Goal: Communication & Community: Answer question/provide support

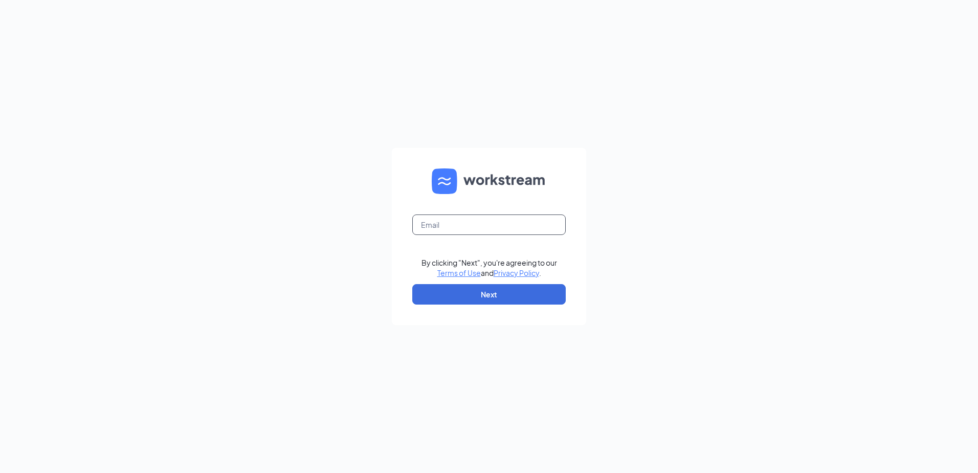
click at [472, 227] on input "text" at bounding box center [488, 224] width 153 height 20
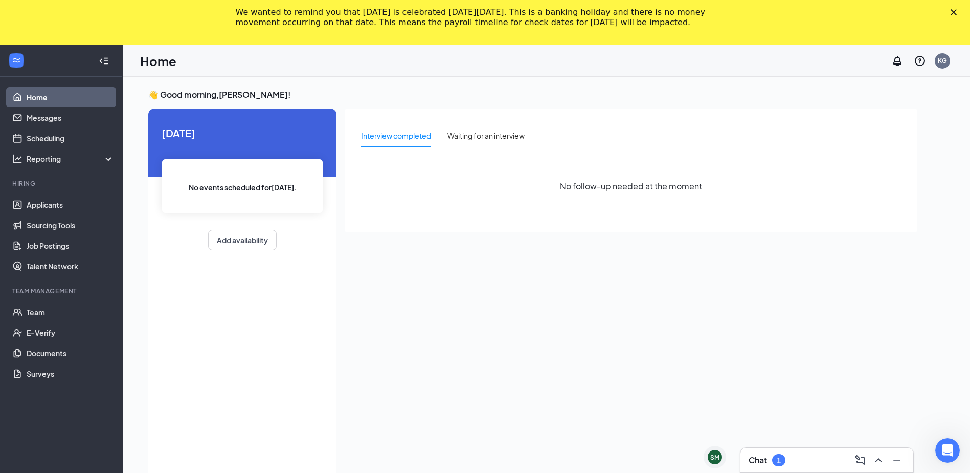
click at [957, 12] on polygon "Close" at bounding box center [954, 12] width 6 height 6
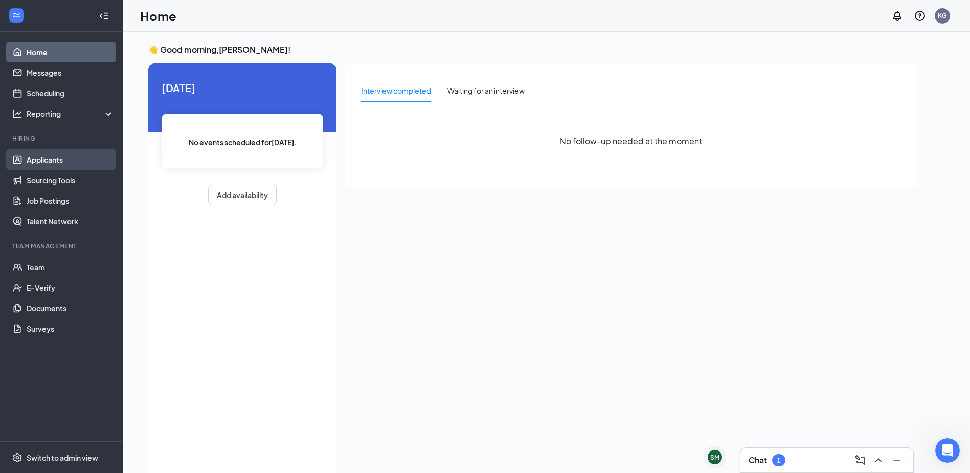
click at [52, 164] on link "Applicants" at bounding box center [70, 159] width 87 height 20
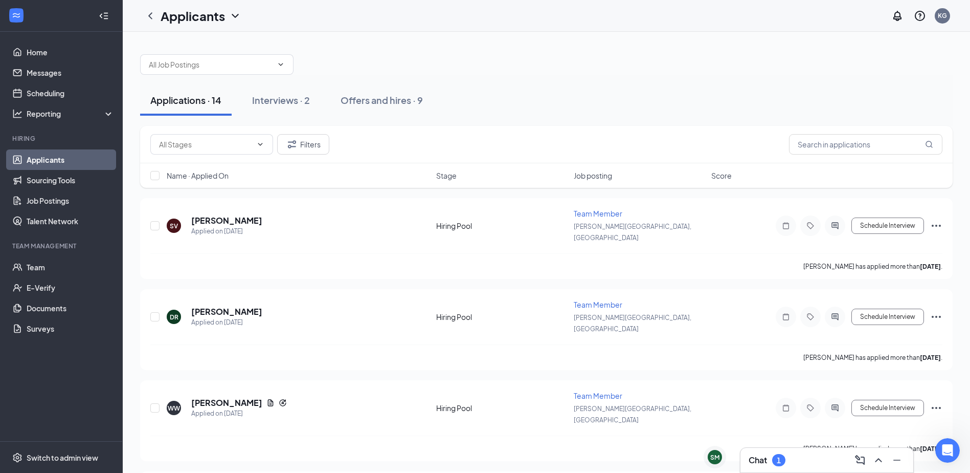
click at [796, 460] on div "Chat 1" at bounding box center [827, 460] width 157 height 16
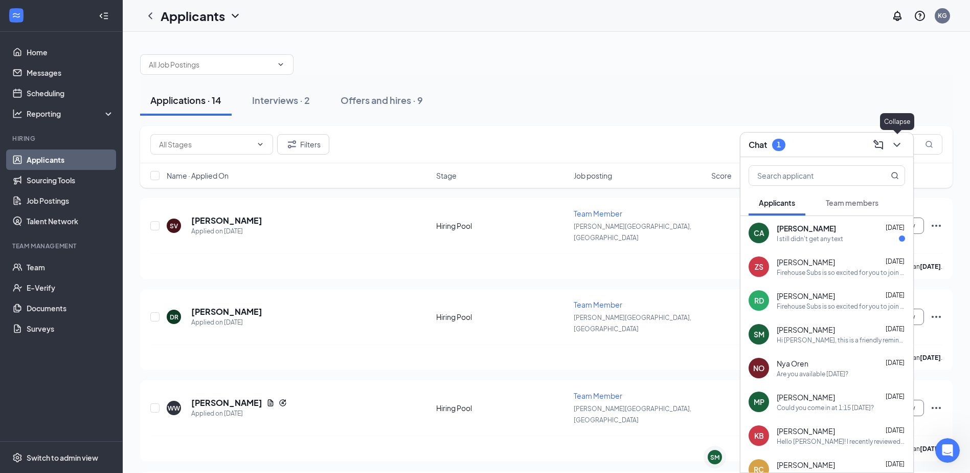
click at [898, 147] on icon "ChevronDown" at bounding box center [897, 145] width 12 height 12
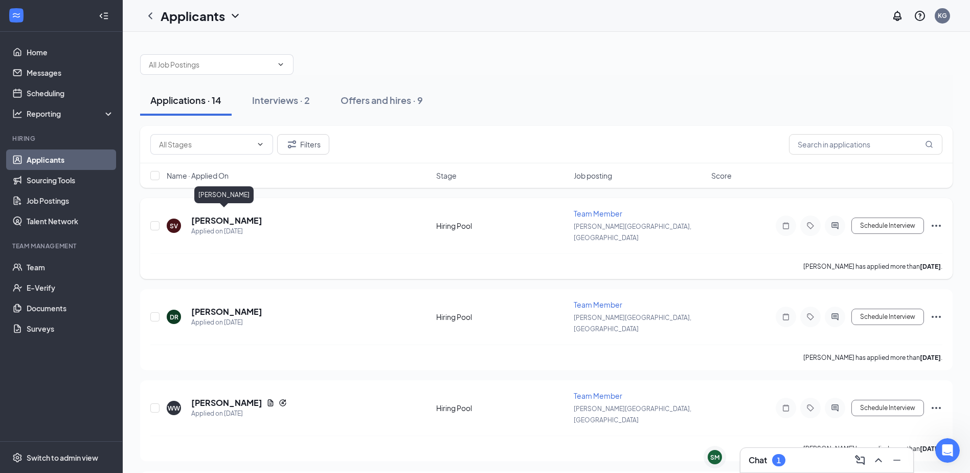
click at [210, 215] on h5 "[PERSON_NAME]" at bounding box center [226, 220] width 71 height 11
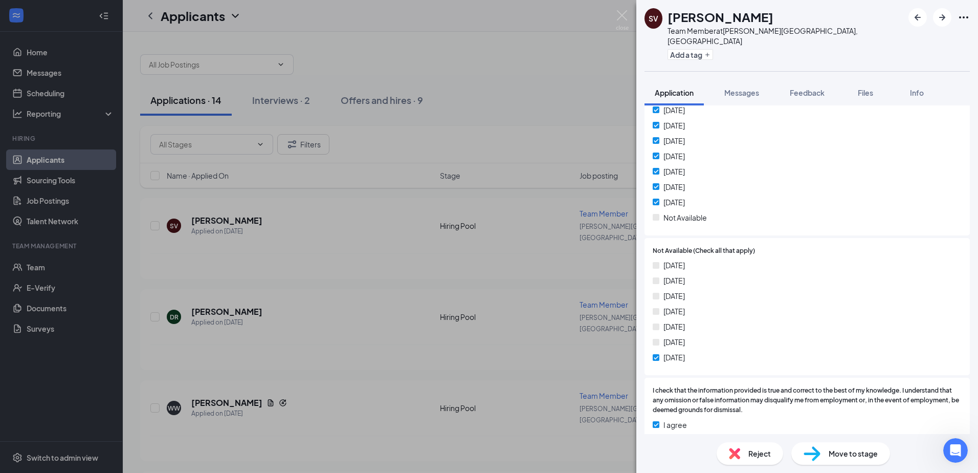
scroll to position [1230, 0]
click at [741, 88] on span "Messages" at bounding box center [741, 92] width 35 height 9
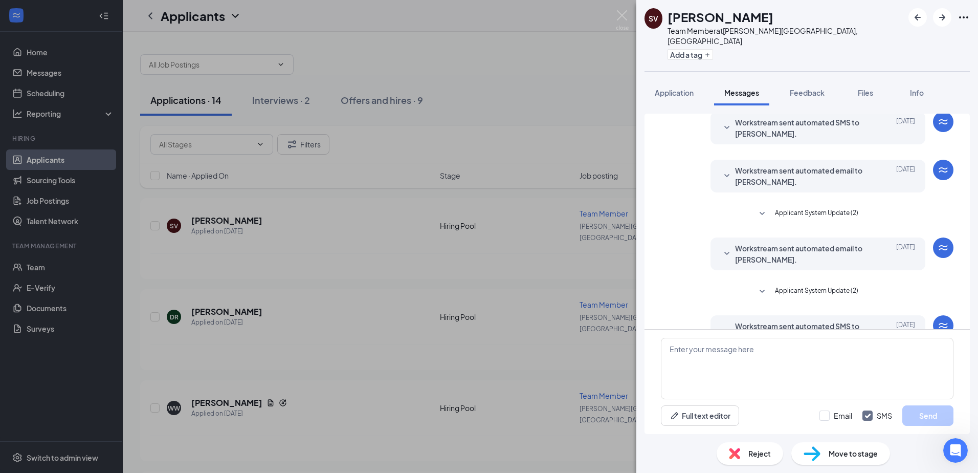
scroll to position [155, 0]
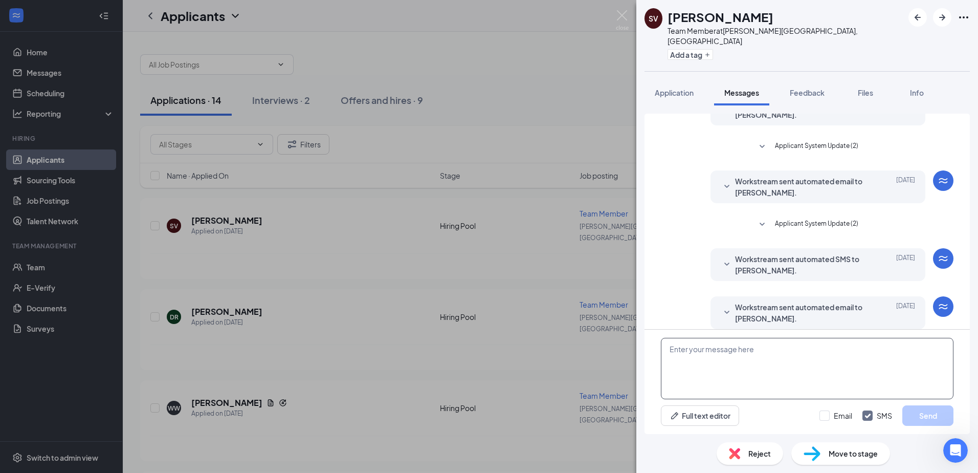
click at [718, 368] on textarea at bounding box center [807, 368] width 293 height 61
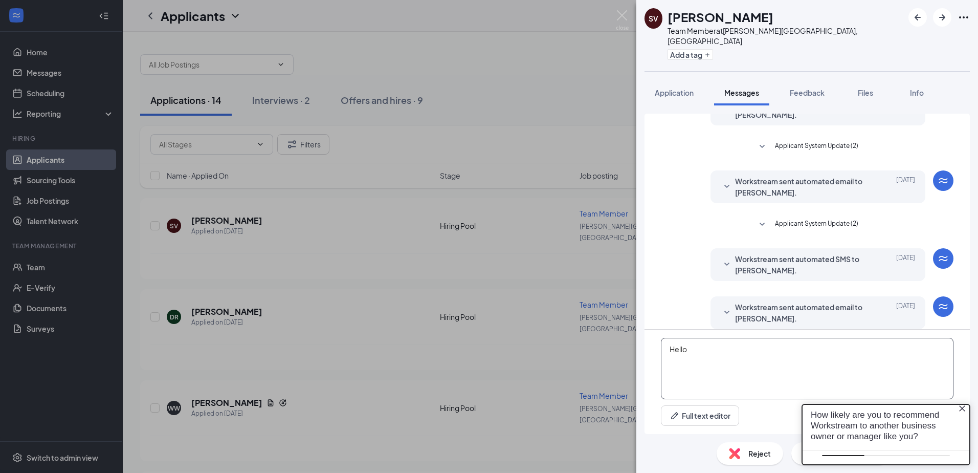
scroll to position [0, 0]
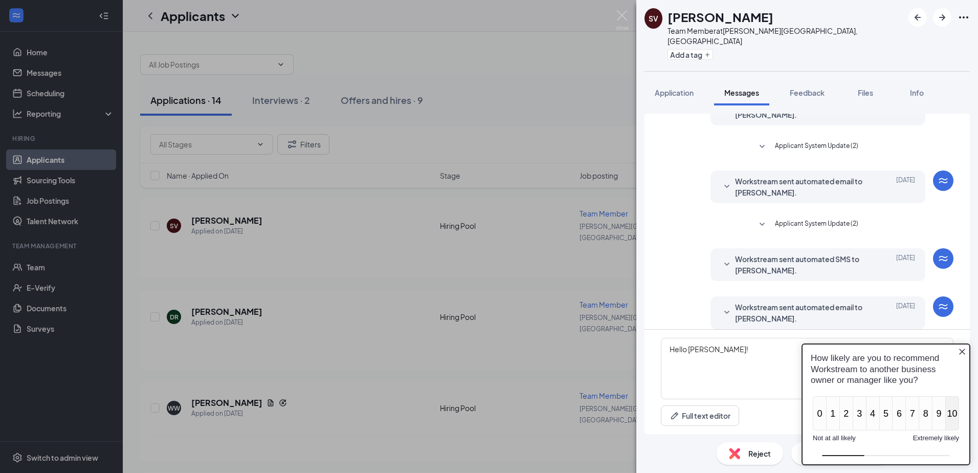
click at [958, 411] on button "10" at bounding box center [952, 413] width 14 height 34
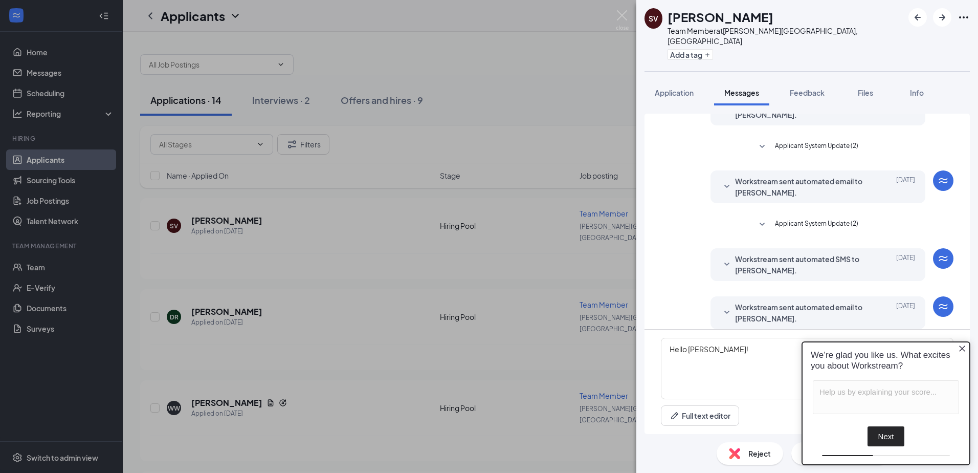
click at [961, 349] on icon "Close button" at bounding box center [962, 348] width 6 height 6
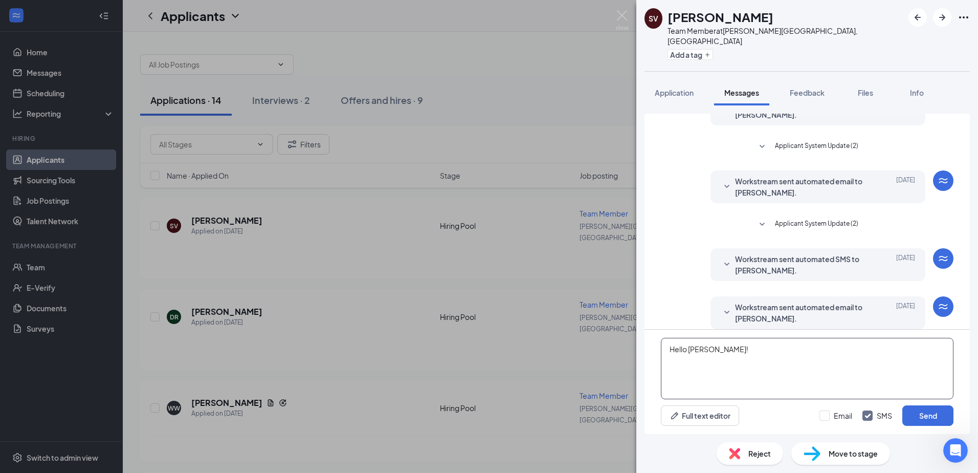
click at [755, 359] on textarea "Hello [PERSON_NAME]!" at bounding box center [807, 368] width 293 height 61
type textarea "Hello [PERSON_NAME]! I reviewed your resume, and I believe you would make a gre…"
click at [863, 375] on textarea "Hello [PERSON_NAME]! I reviewed your resume, and I believe you would make a gre…" at bounding box center [807, 368] width 293 height 61
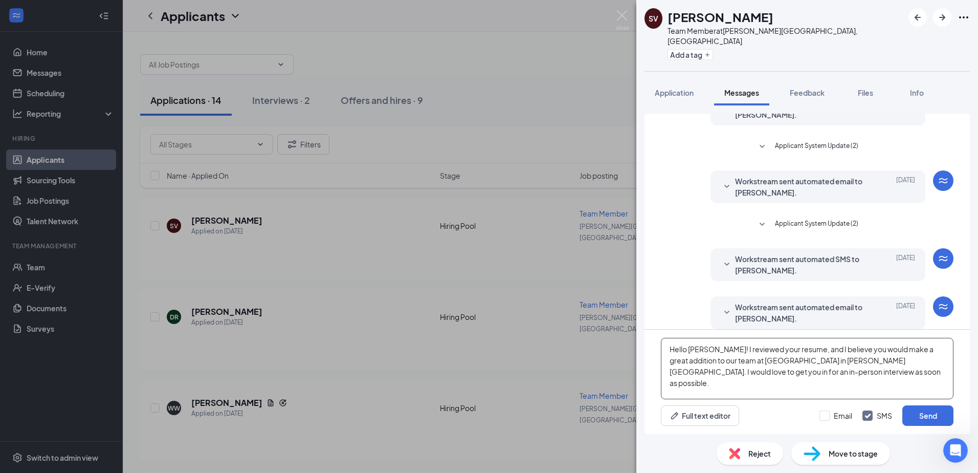
click at [876, 376] on textarea "Hello [PERSON_NAME]! I reviewed your resume, and I believe you would make a gre…" at bounding box center [807, 368] width 293 height 61
type textarea "Hello [PERSON_NAME]! I reviewed your resume, and I believe you would make a gre…"
click at [842, 416] on input "Email" at bounding box center [835, 415] width 33 height 10
checkbox input "true"
click at [951, 416] on button "Send" at bounding box center [927, 415] width 51 height 20
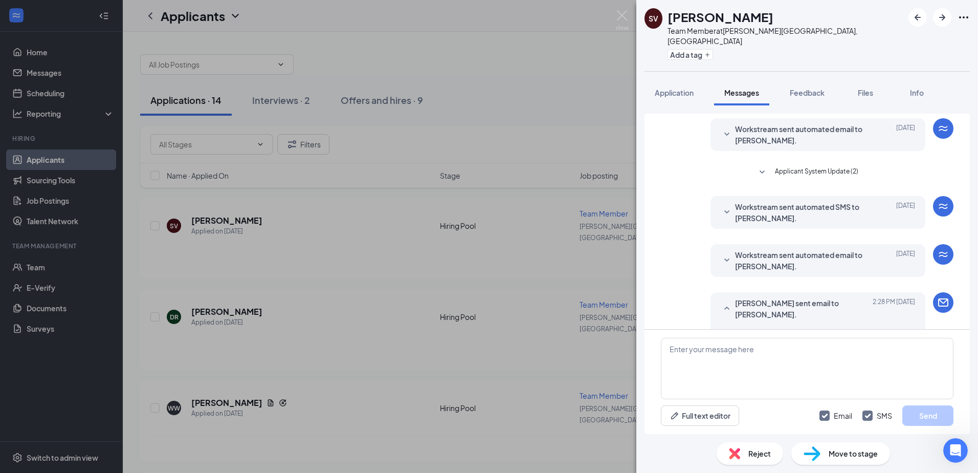
scroll to position [388, 0]
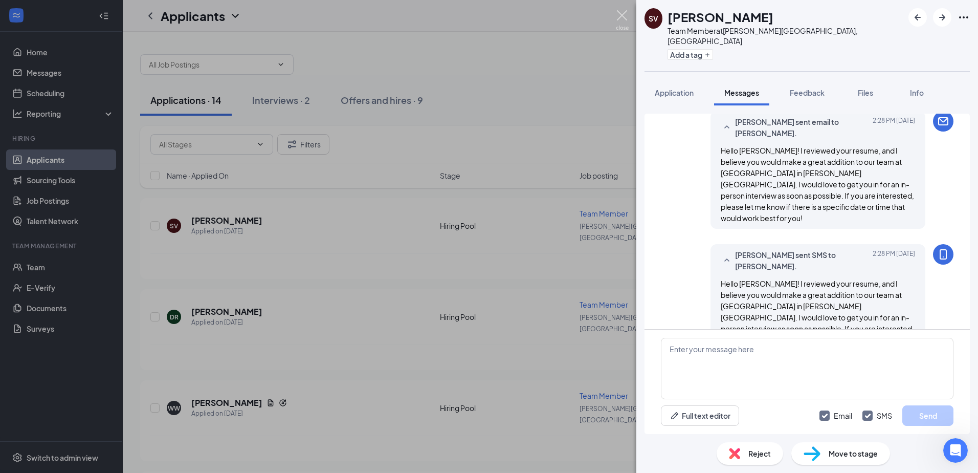
click at [622, 14] on img at bounding box center [622, 20] width 13 height 20
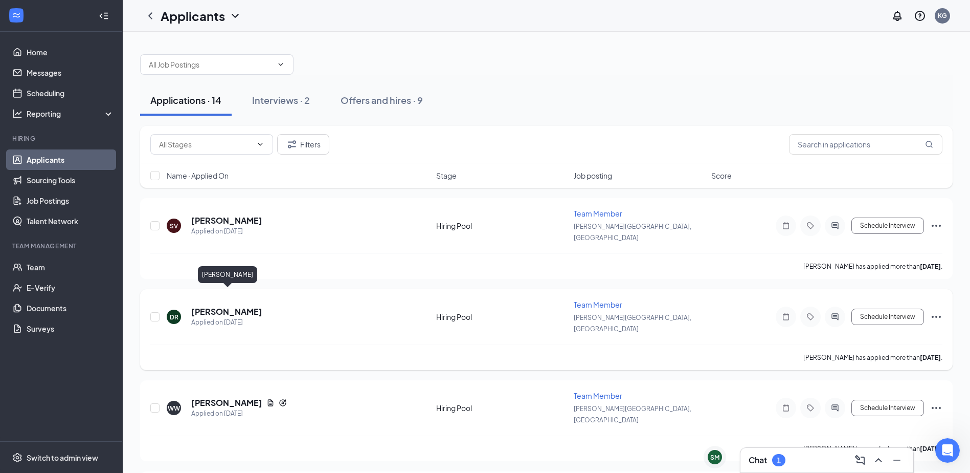
click at [247, 306] on h5 "[PERSON_NAME]" at bounding box center [226, 311] width 71 height 11
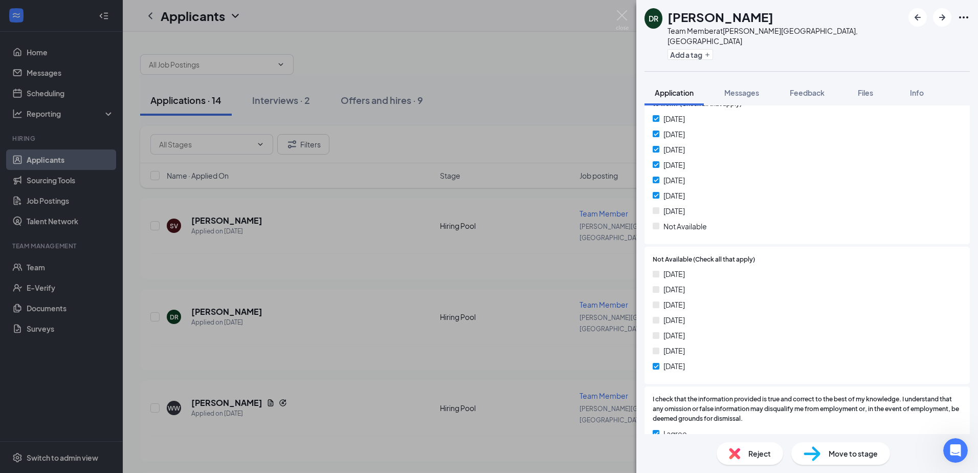
scroll to position [1208, 0]
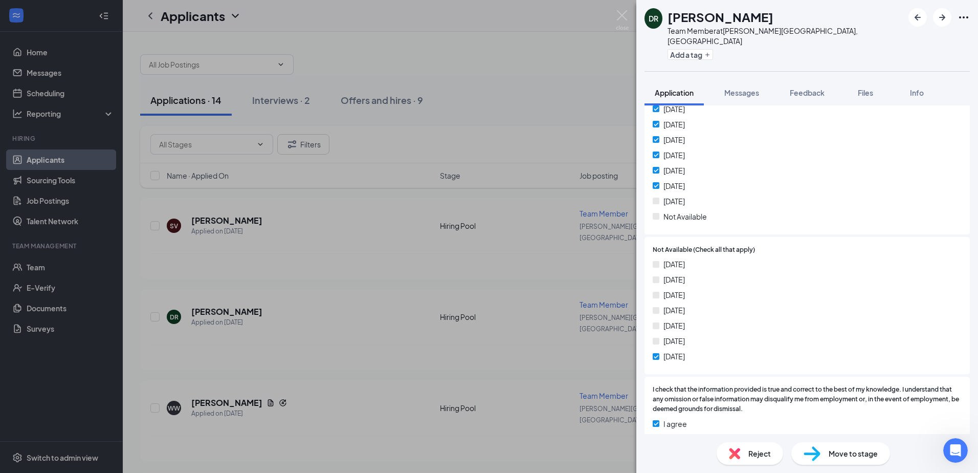
click at [766, 459] on div "Reject" at bounding box center [750, 453] width 66 height 23
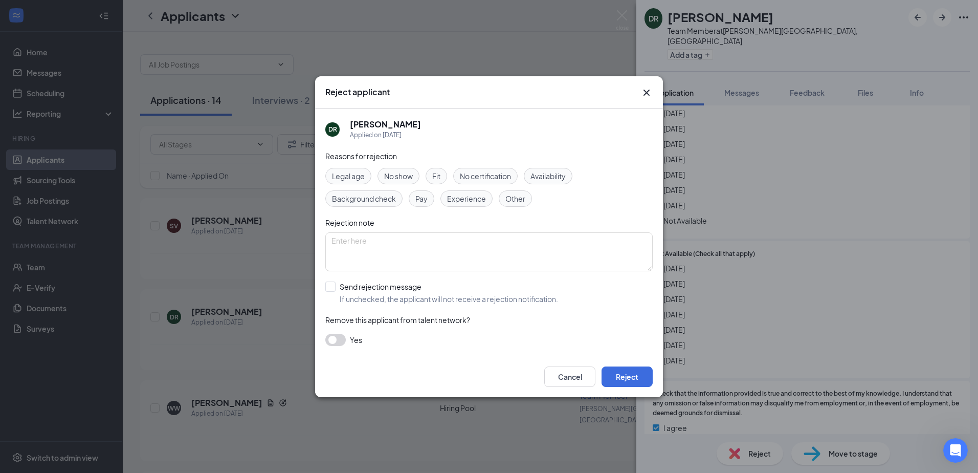
click at [561, 175] on span "Availability" at bounding box center [547, 175] width 35 height 11
click at [631, 379] on button "Reject" at bounding box center [627, 376] width 51 height 20
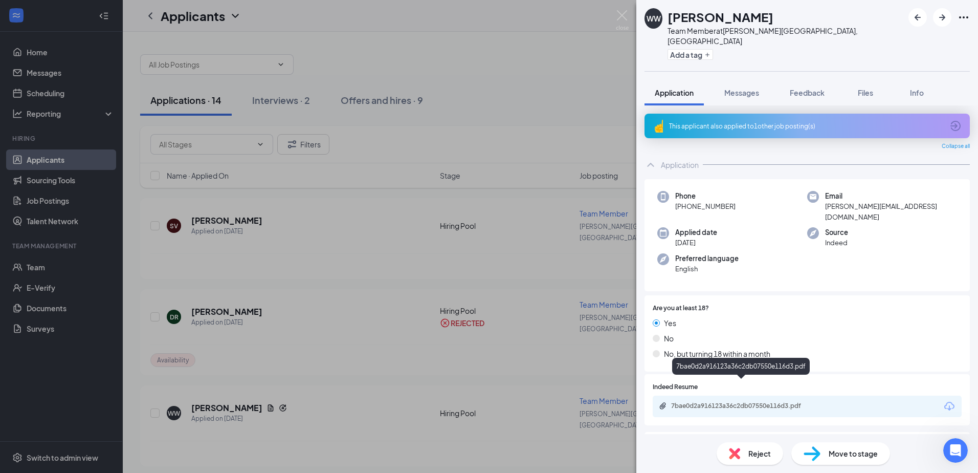
click at [746, 402] on div "7bae0d2a916123a36c2db07550e116d3.pdf" at bounding box center [742, 406] width 143 height 8
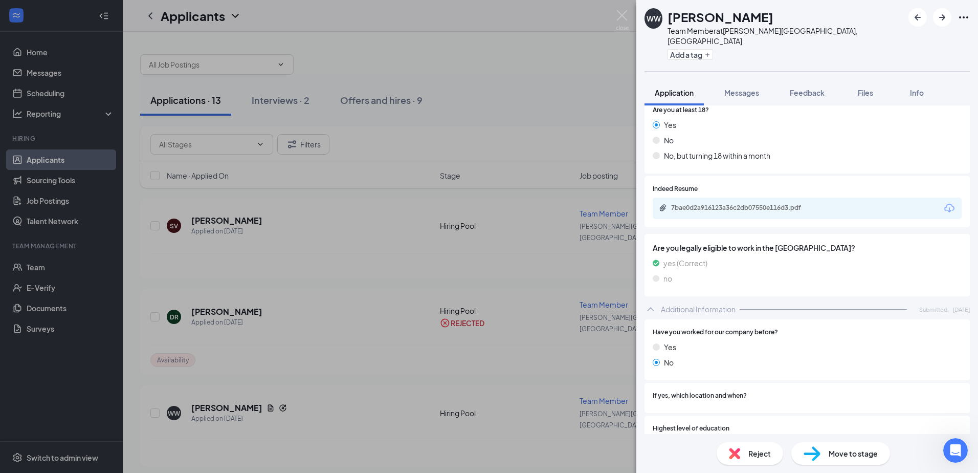
scroll to position [205, 0]
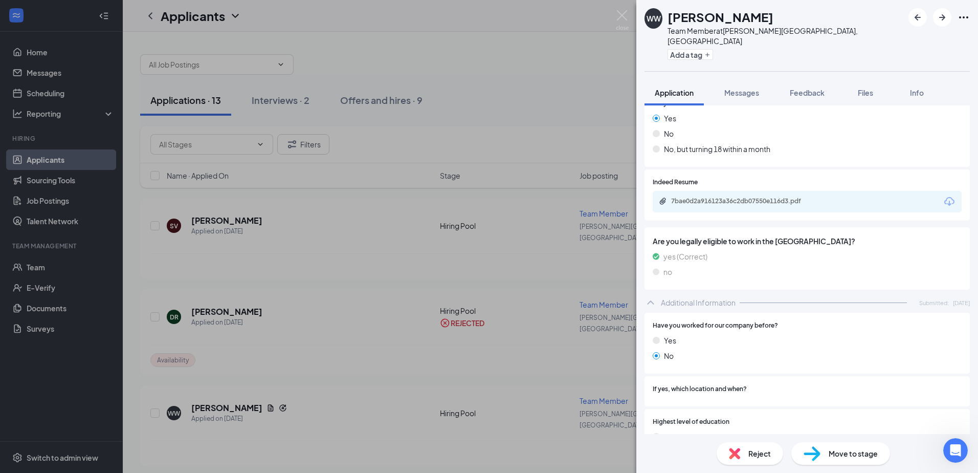
click at [751, 452] on span "Reject" at bounding box center [759, 453] width 23 height 11
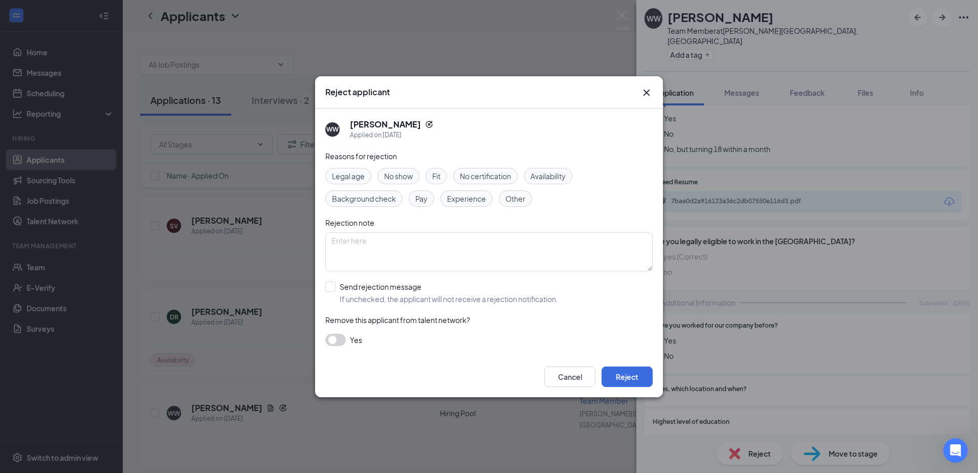
click at [457, 197] on span "Experience" at bounding box center [466, 198] width 39 height 11
click at [628, 381] on button "Reject" at bounding box center [627, 376] width 51 height 20
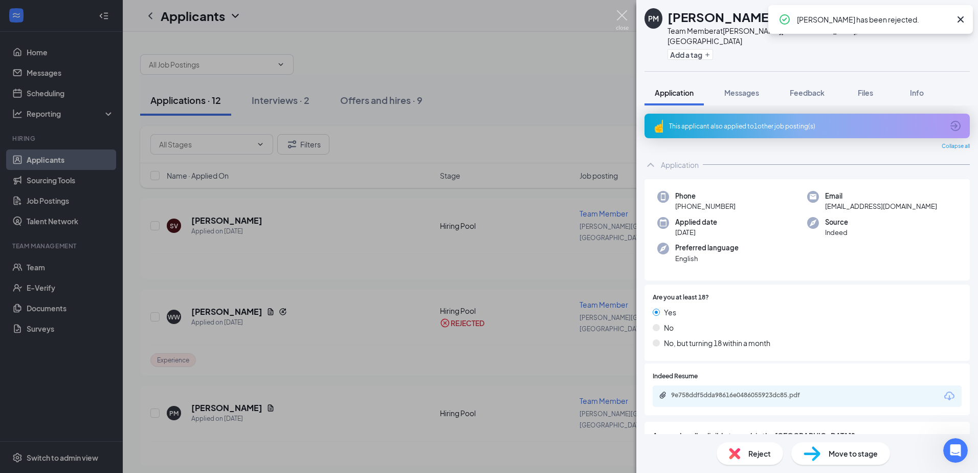
click at [622, 19] on img at bounding box center [622, 20] width 13 height 20
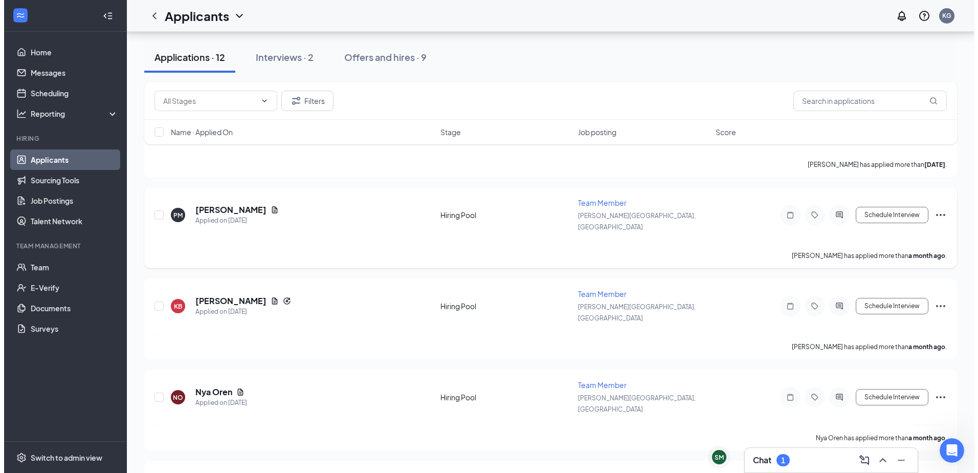
scroll to position [102, 0]
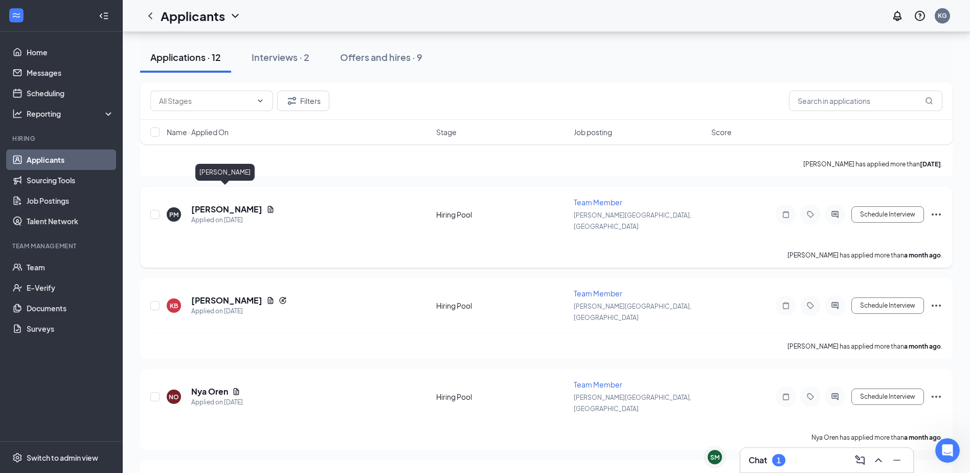
click at [239, 204] on h5 "[PERSON_NAME]" at bounding box center [226, 209] width 71 height 11
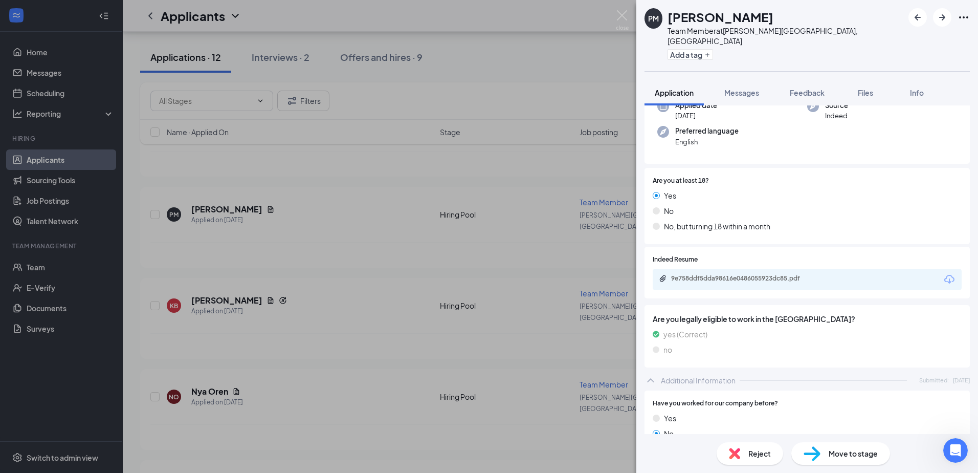
scroll to position [153, 0]
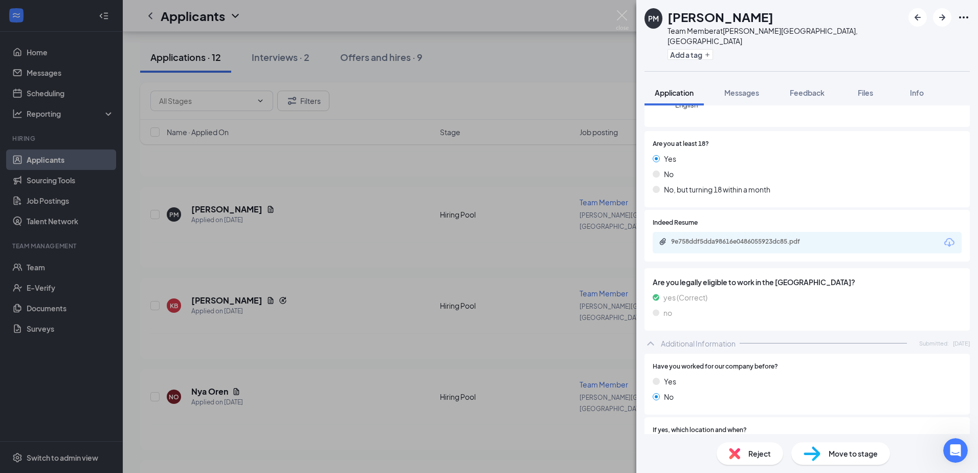
click at [763, 237] on div "9e758ddf5dda98616e0486055923dc85.pdf" at bounding box center [807, 242] width 309 height 21
click at [745, 237] on div "9e758ddf5dda98616e0486055923dc85.pdf" at bounding box center [742, 241] width 143 height 8
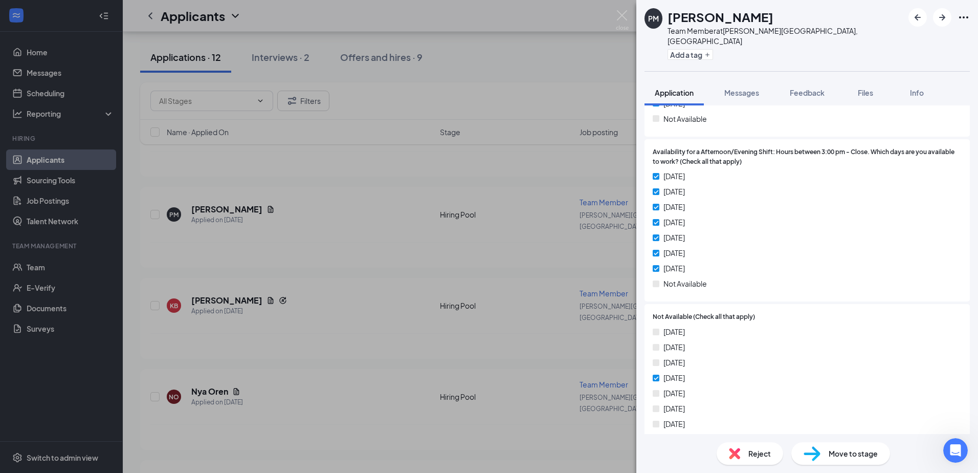
scroll to position [1303, 0]
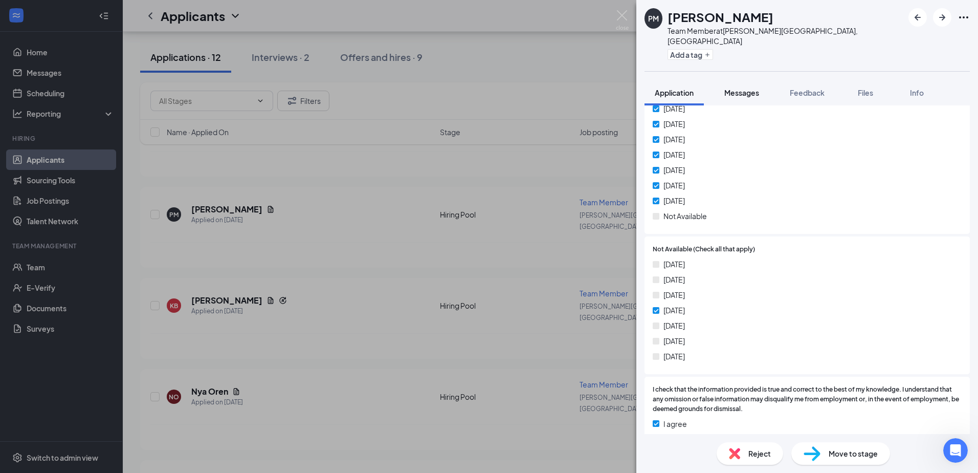
click at [741, 80] on button "Messages" at bounding box center [741, 93] width 55 height 26
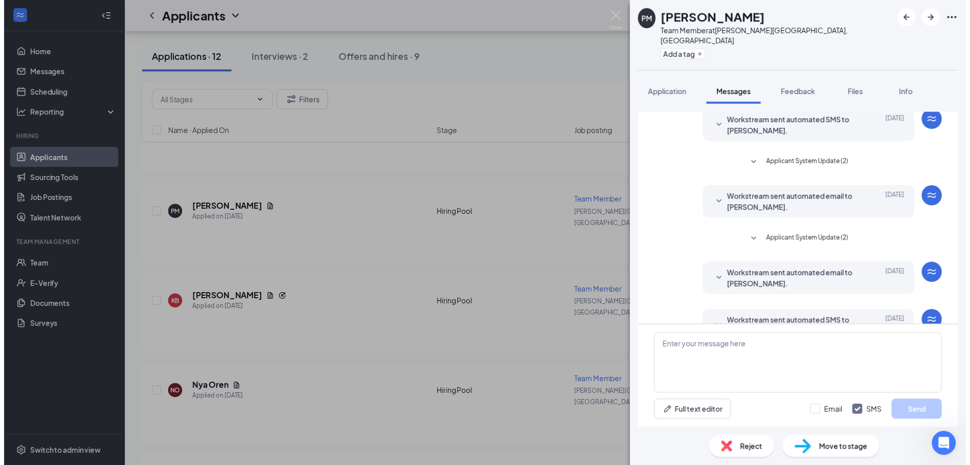
scroll to position [137, 0]
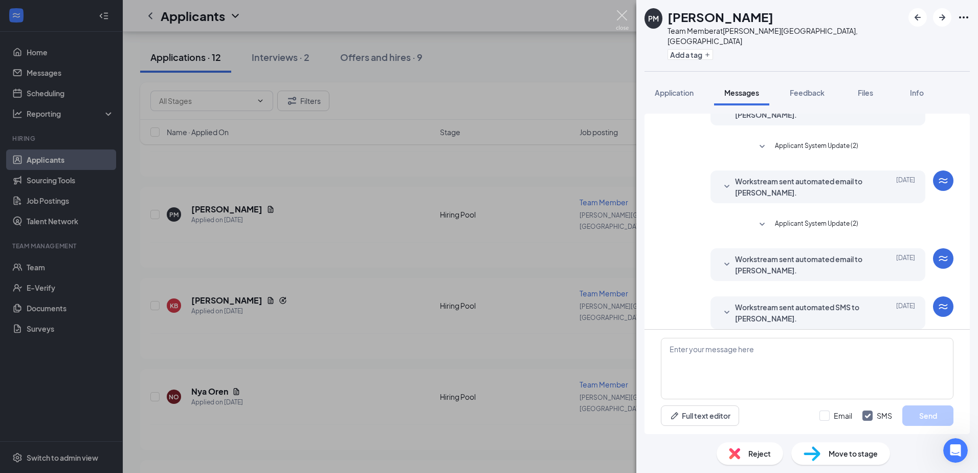
click at [621, 16] on img at bounding box center [622, 20] width 13 height 20
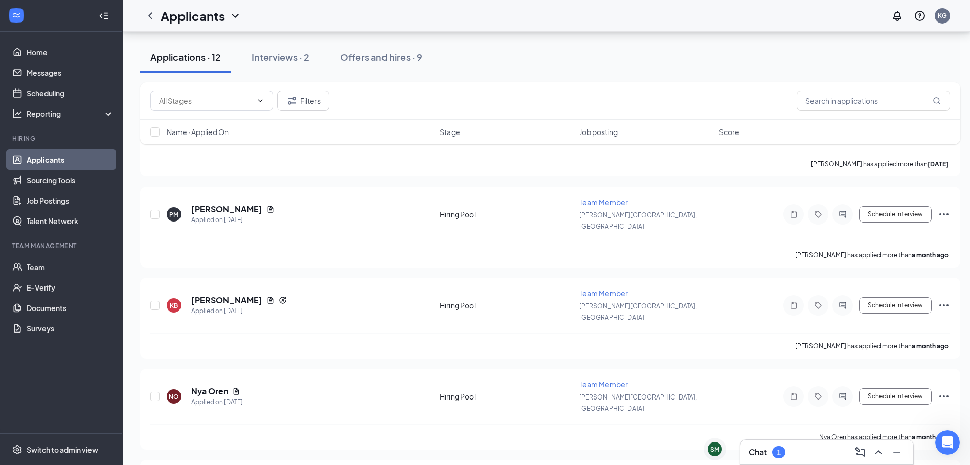
click at [778, 444] on div "Chat 1" at bounding box center [827, 452] width 157 height 16
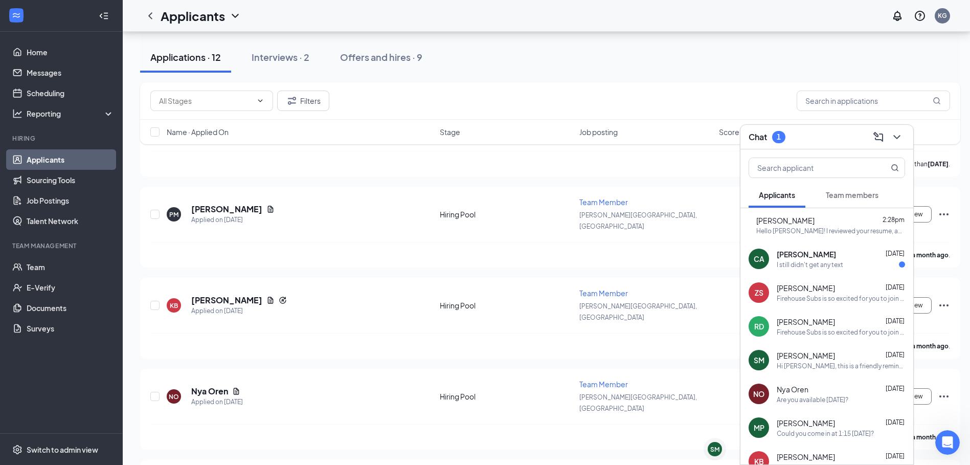
click at [840, 296] on div "Firehouse Subs is so excited for you to join our team! Do you know anyone else …" at bounding box center [841, 298] width 128 height 9
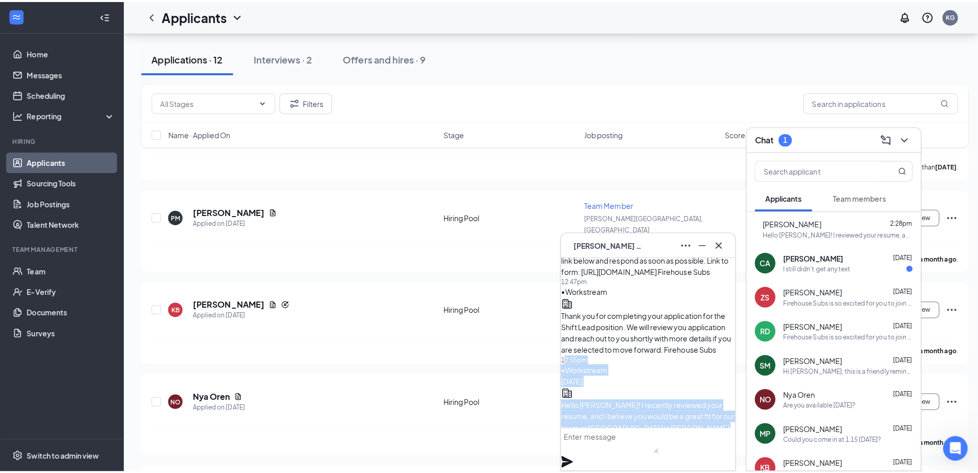
scroll to position [-279, 0]
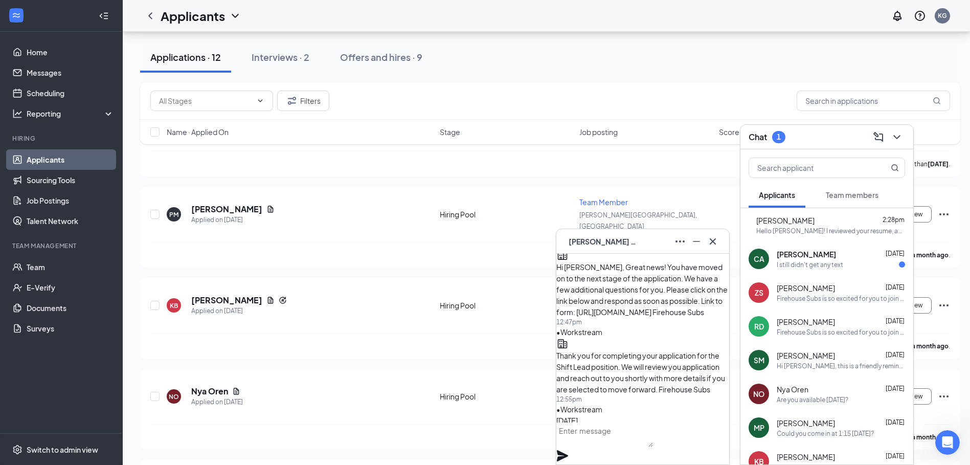
drag, startPoint x: 681, startPoint y: 317, endPoint x: 630, endPoint y: 335, distance: 53.5
drag, startPoint x: 630, startPoint y: 335, endPoint x: 648, endPoint y: 360, distance: 30.9
copy span "I recently reviewed your resume, and I believe you would be a great fit for our…"
click at [897, 137] on icon "ChevronDown" at bounding box center [897, 137] width 12 height 12
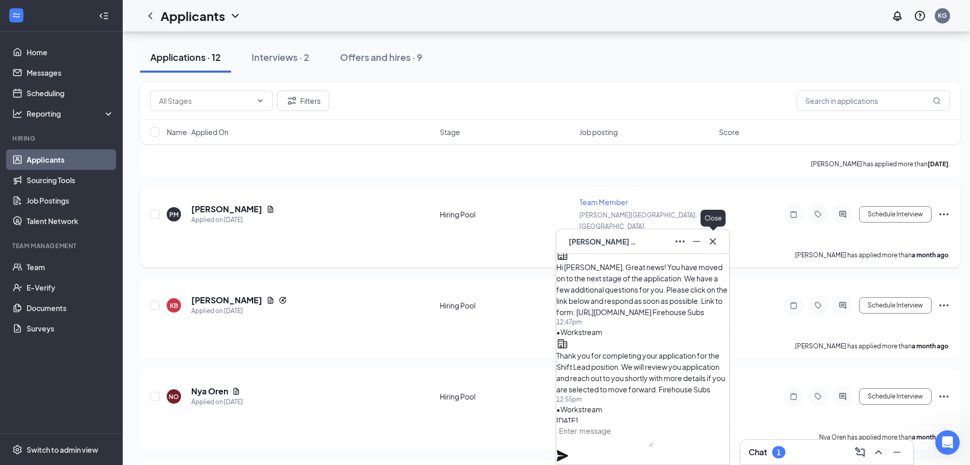
click at [718, 235] on icon "Cross" at bounding box center [713, 241] width 12 height 12
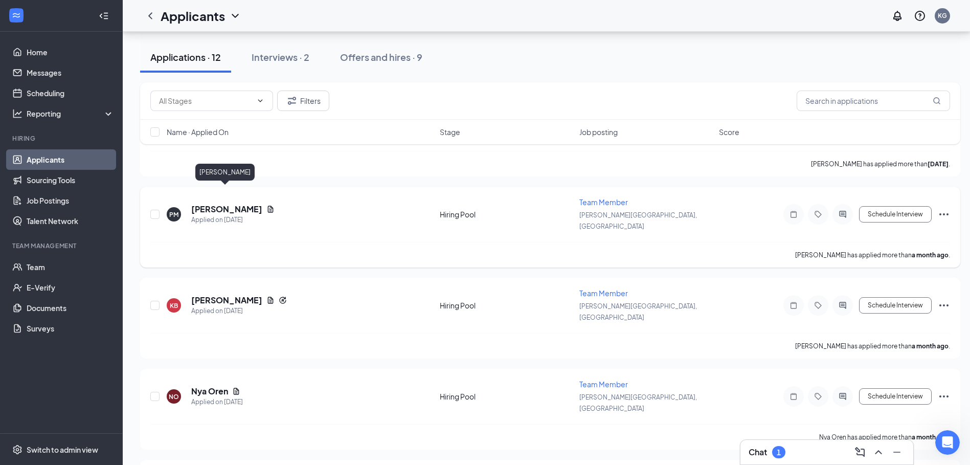
click at [225, 204] on h5 "[PERSON_NAME]" at bounding box center [226, 209] width 71 height 11
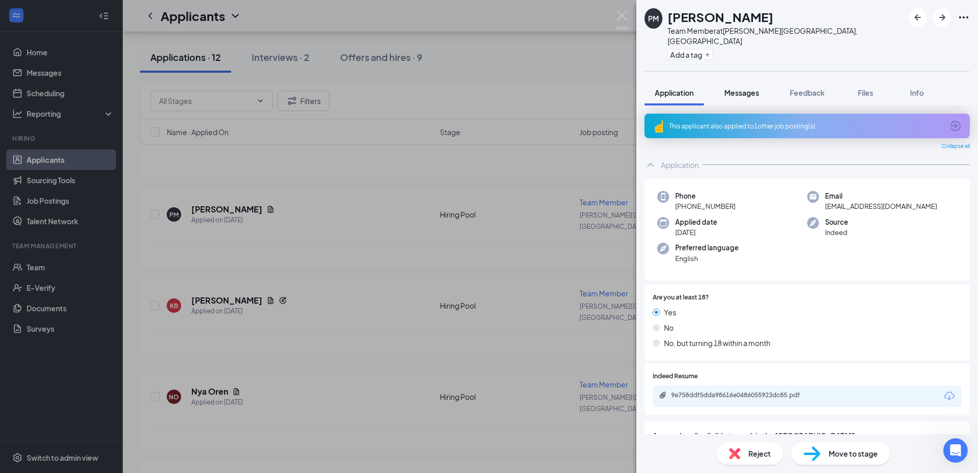
click at [730, 88] on span "Messages" at bounding box center [741, 92] width 35 height 9
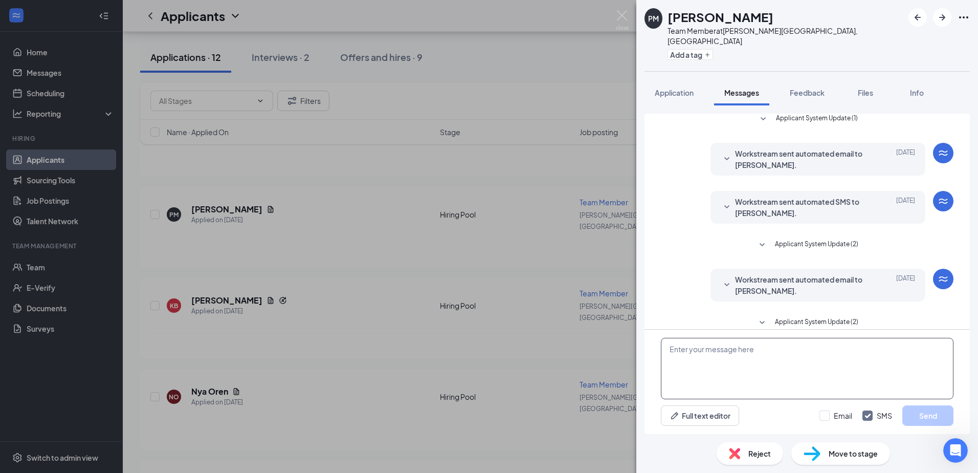
click at [724, 355] on textarea at bounding box center [807, 368] width 293 height 61
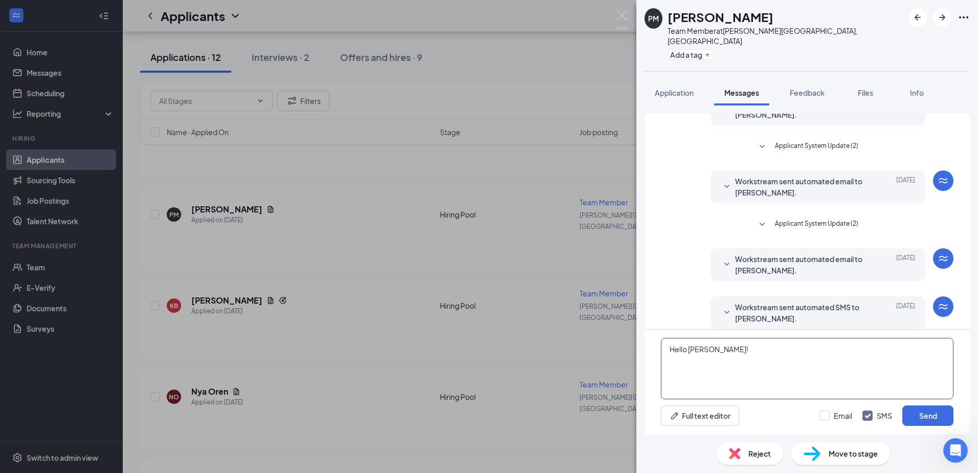
paste textarea "I recently reviewed your resume, and I believe you would be a great fit for our…"
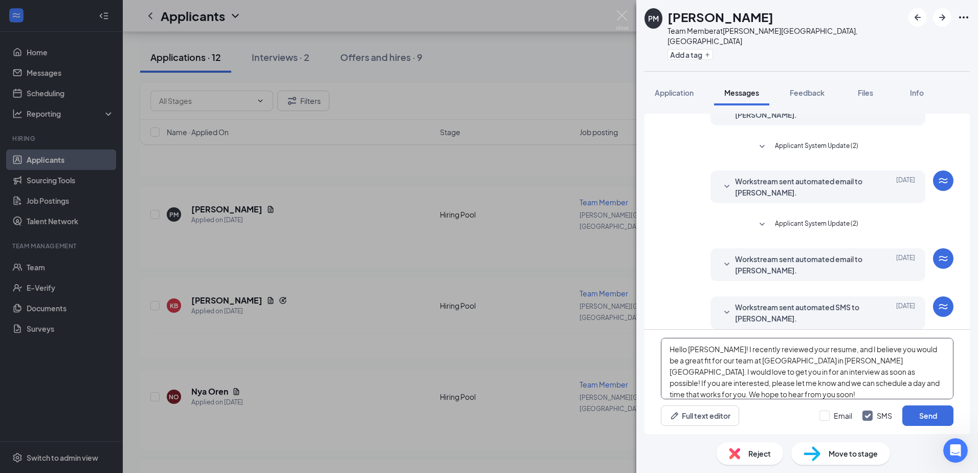
type textarea "Hello [PERSON_NAME]! I recently reviewed your resume, and I believe you would b…"
click at [833, 410] on div "Email SMS Send" at bounding box center [886, 415] width 134 height 20
click at [829, 418] on input "Email" at bounding box center [835, 415] width 33 height 10
checkbox input "true"
click at [922, 416] on button "Send" at bounding box center [927, 415] width 51 height 20
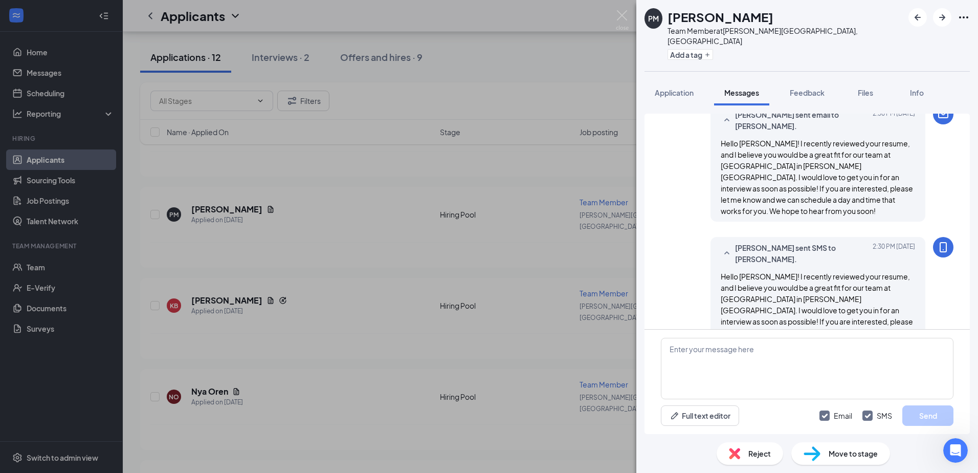
scroll to position [380, 0]
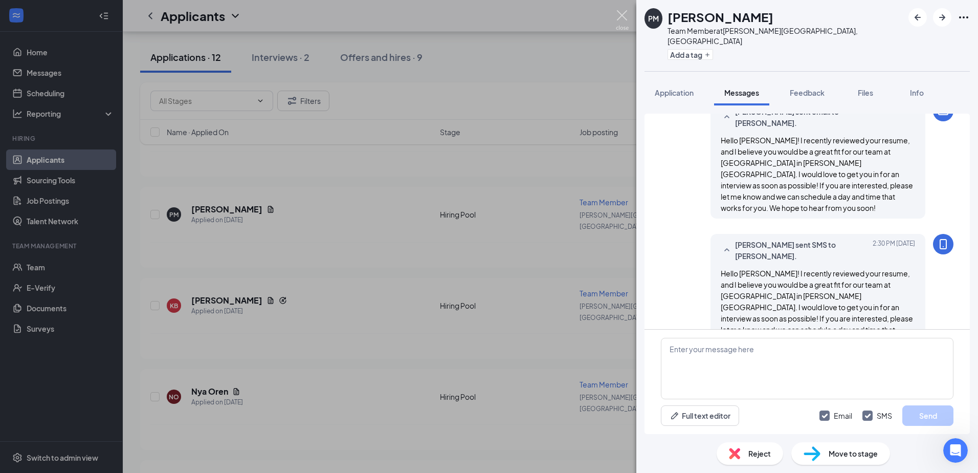
click at [619, 15] on img at bounding box center [622, 20] width 13 height 20
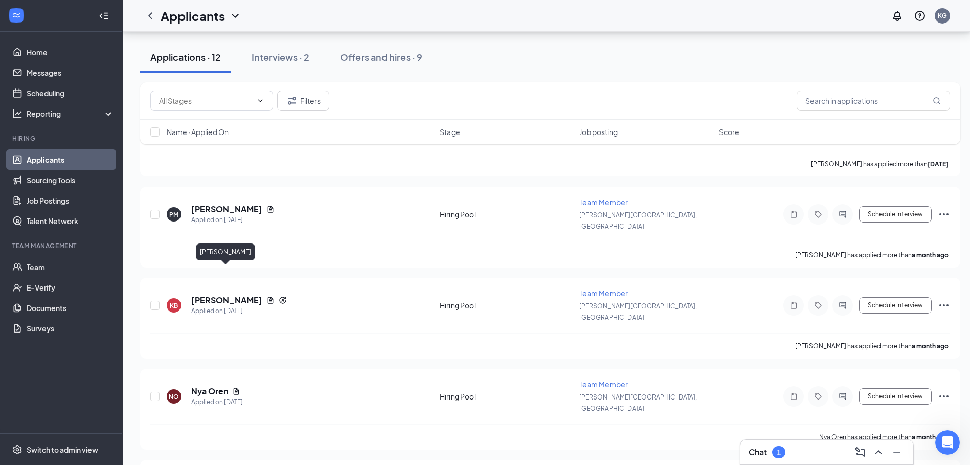
click at [244, 263] on div "[PERSON_NAME]" at bounding box center [225, 253] width 59 height 21
click at [219, 295] on h5 "[PERSON_NAME]" at bounding box center [226, 300] width 71 height 11
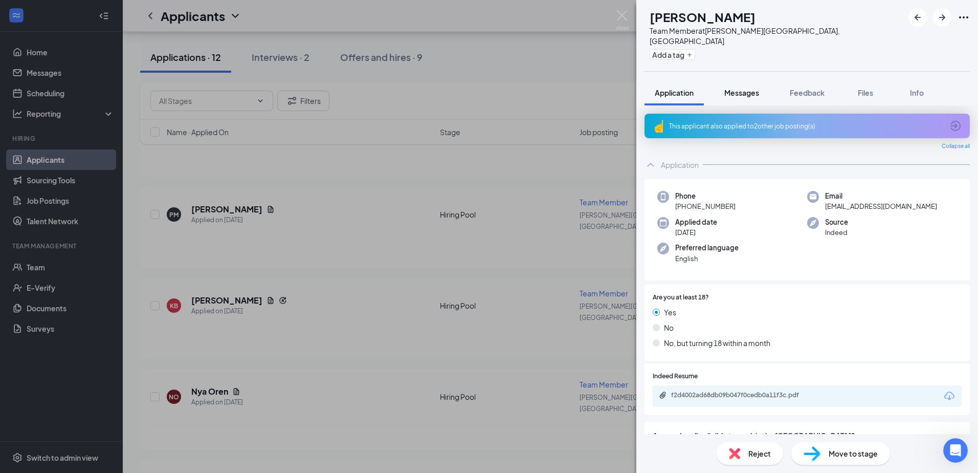
click at [746, 88] on span "Messages" at bounding box center [741, 92] width 35 height 9
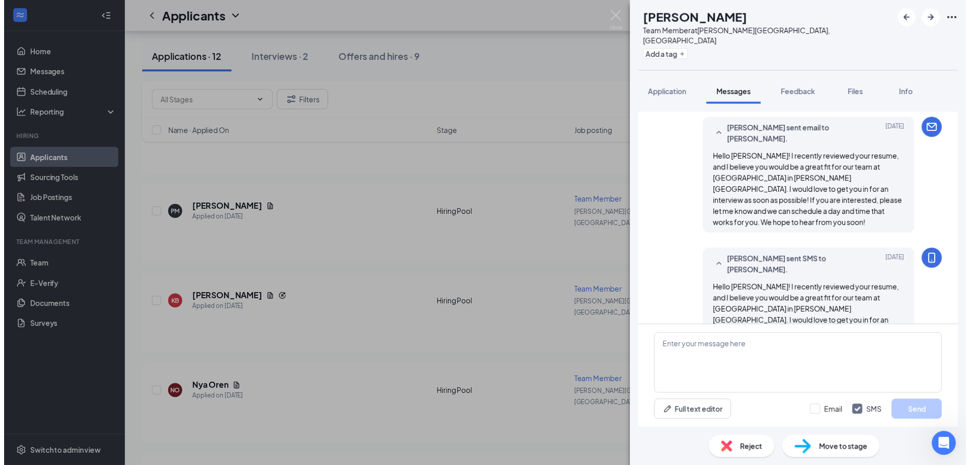
scroll to position [302, 0]
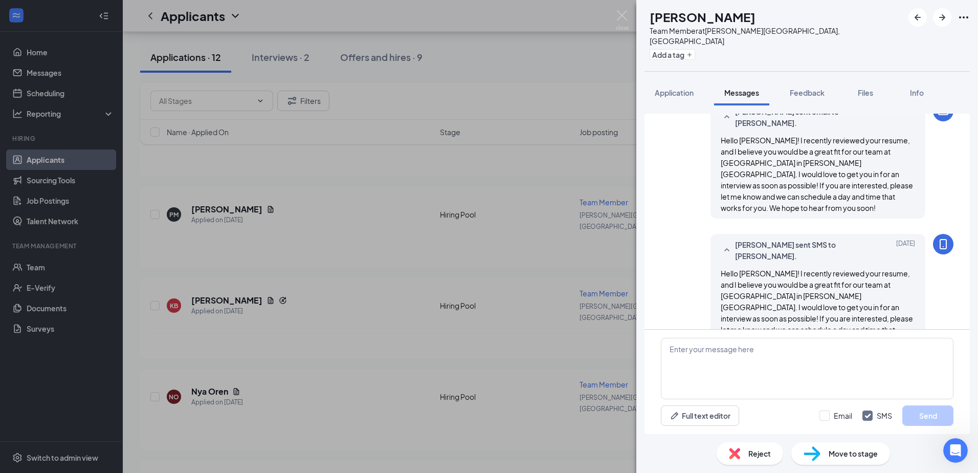
click at [627, 13] on img at bounding box center [622, 20] width 13 height 20
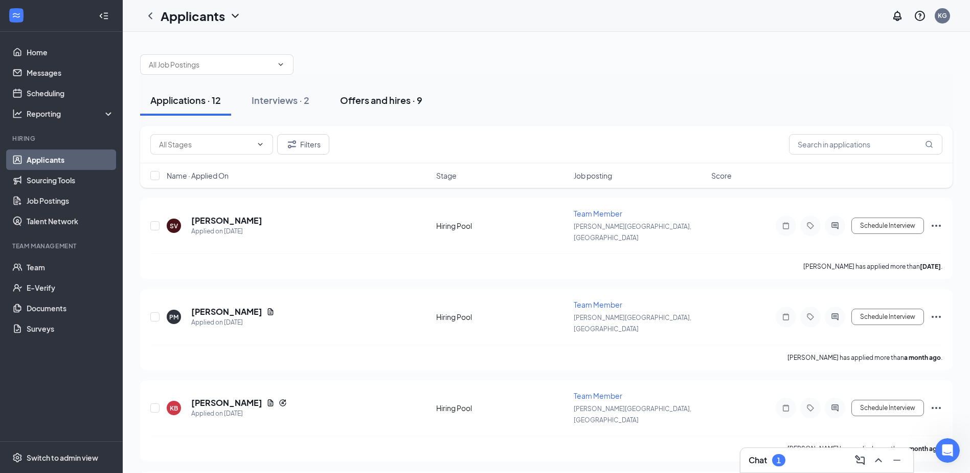
click at [405, 100] on div "Offers and hires · 9" at bounding box center [381, 100] width 82 height 13
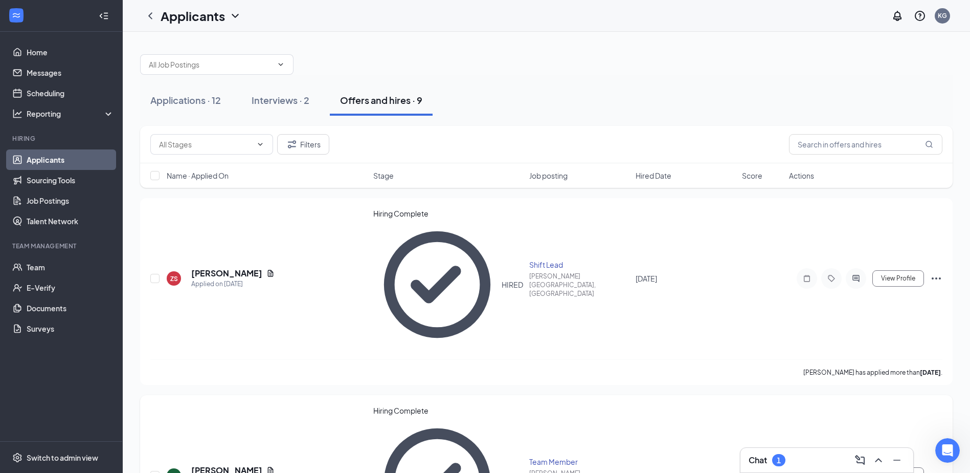
click at [941, 469] on icon "Ellipses" at bounding box center [936, 475] width 12 height 12
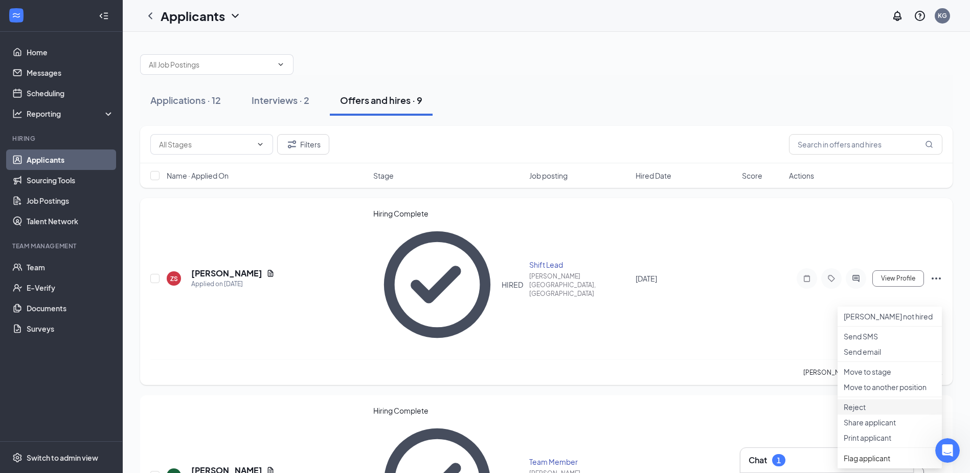
click at [855, 412] on p "Reject" at bounding box center [890, 407] width 92 height 10
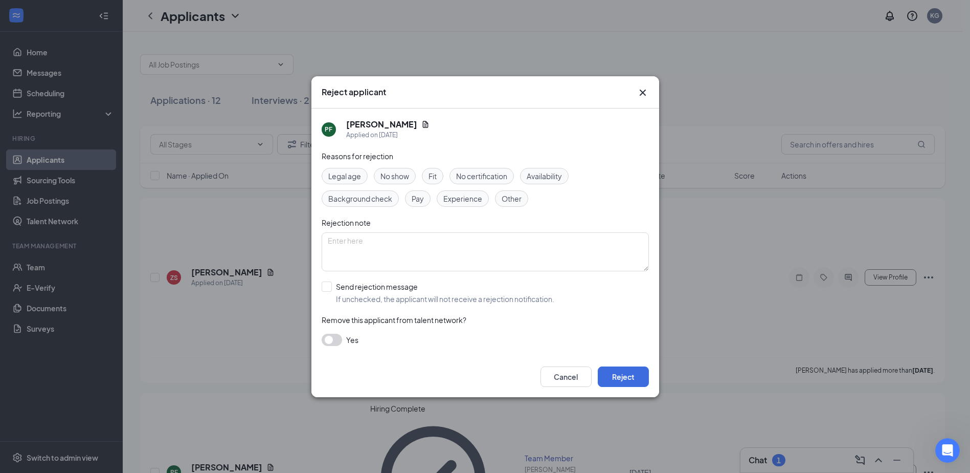
click at [621, 364] on div "Cancel Reject" at bounding box center [485, 376] width 348 height 41
click at [622, 373] on button "Reject" at bounding box center [623, 376] width 51 height 20
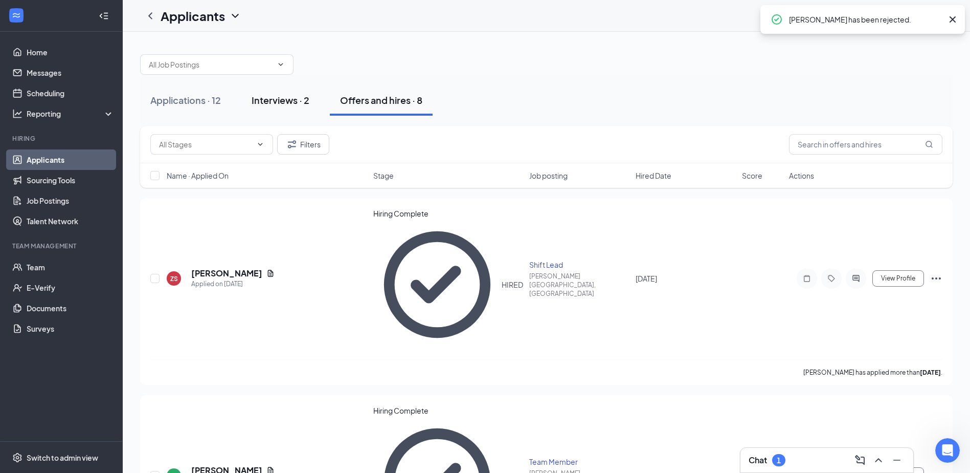
click at [270, 100] on div "Interviews · 2" at bounding box center [281, 100] width 58 height 13
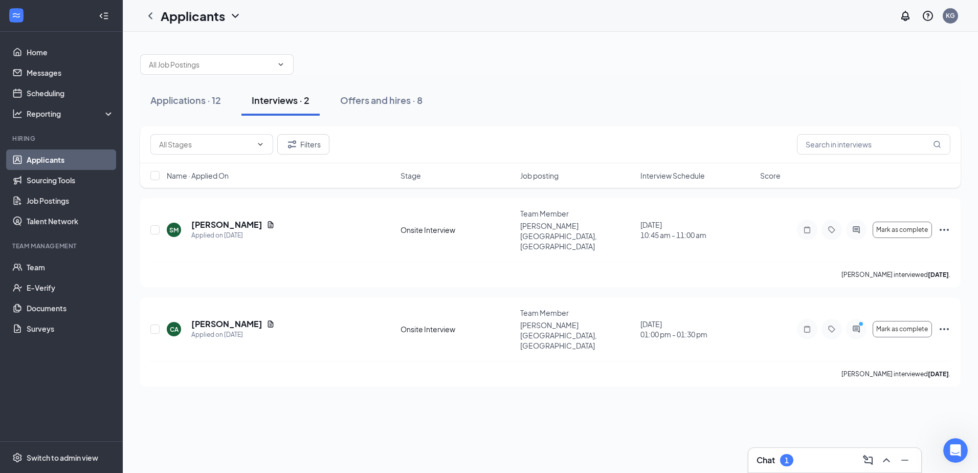
drag, startPoint x: 199, startPoint y: 108, endPoint x: 205, endPoint y: 122, distance: 14.6
click at [199, 108] on button "Applications · 12" at bounding box center [185, 100] width 91 height 31
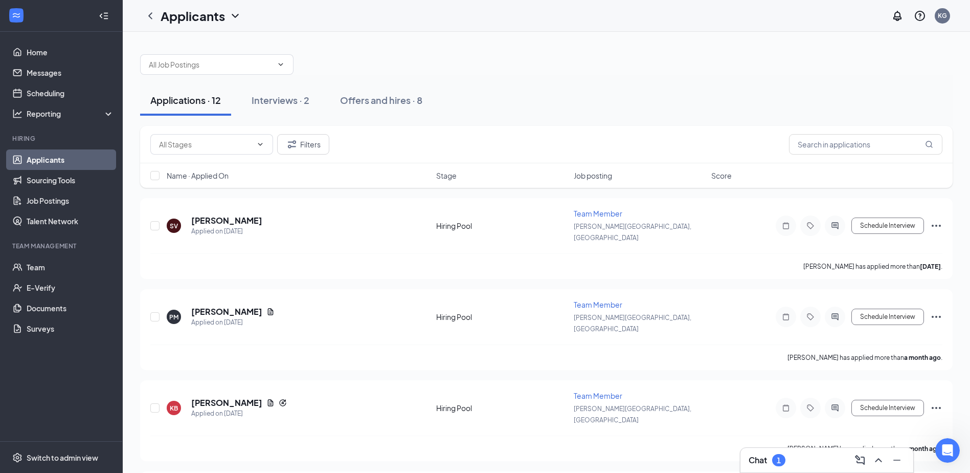
click at [813, 451] on div "Chat 1" at bounding box center [827, 460] width 173 height 25
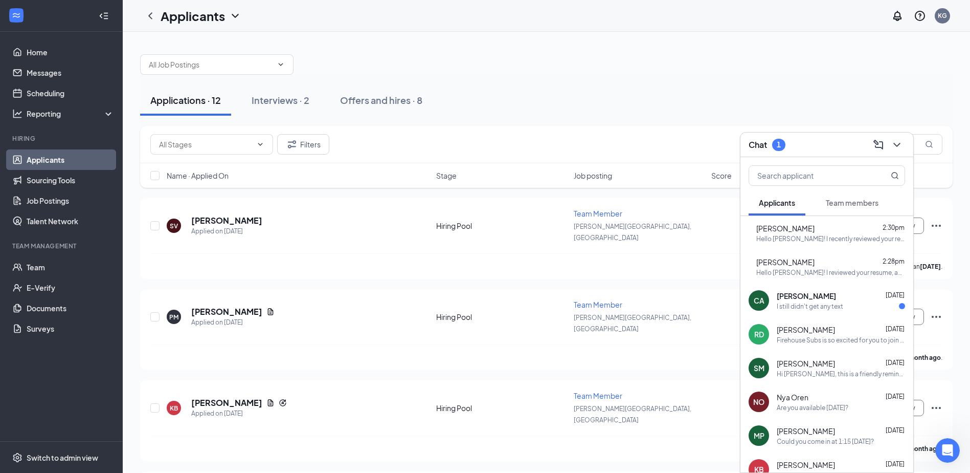
click at [897, 143] on icon "ChevronDown" at bounding box center [897, 145] width 12 height 12
